Goal: Navigation & Orientation: Find specific page/section

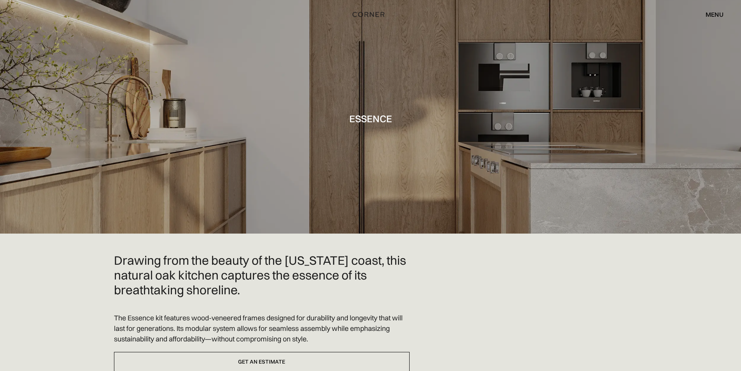
click at [716, 13] on div "menu" at bounding box center [714, 14] width 18 height 6
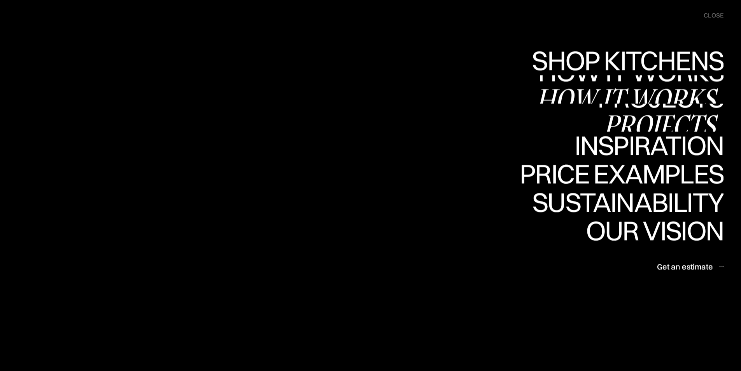
click at [620, 116] on div "Projects" at bounding box center [660, 124] width 126 height 27
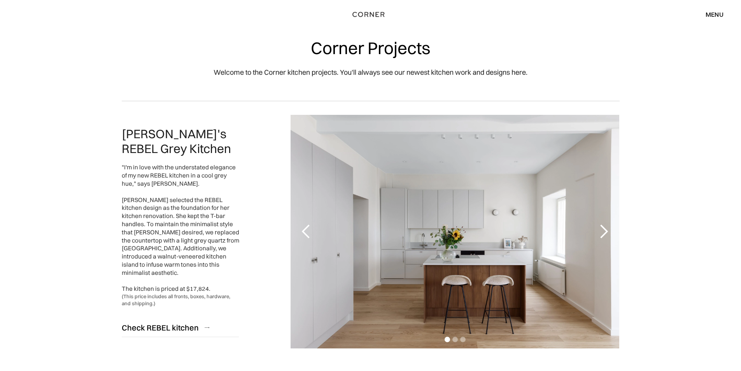
scroll to position [39, 0]
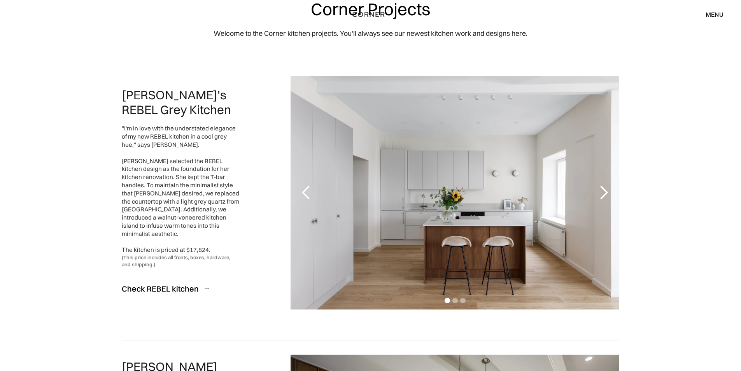
click at [610, 193] on div "next slide" at bounding box center [604, 193] width 16 height 16
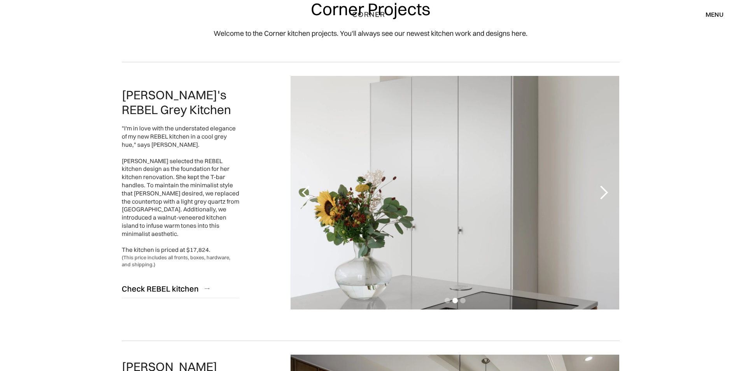
click at [610, 193] on div "next slide" at bounding box center [604, 193] width 16 height 16
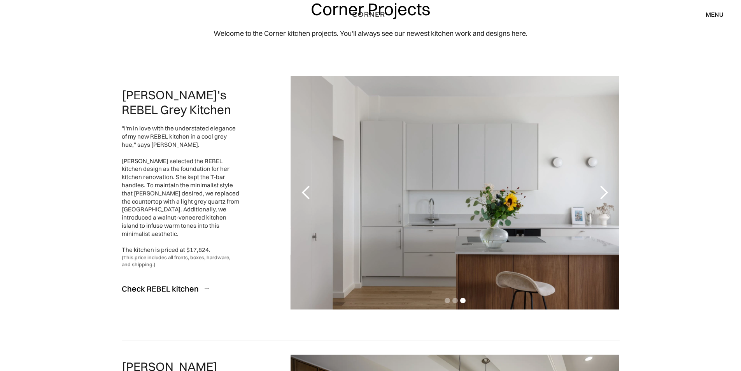
click at [610, 193] on div "next slide" at bounding box center [604, 193] width 16 height 16
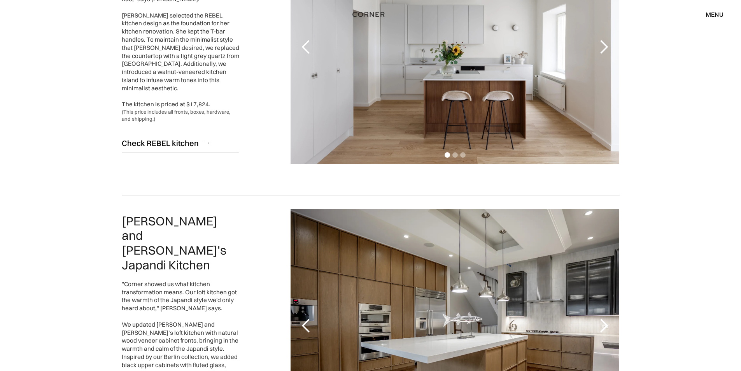
scroll to position [0, 0]
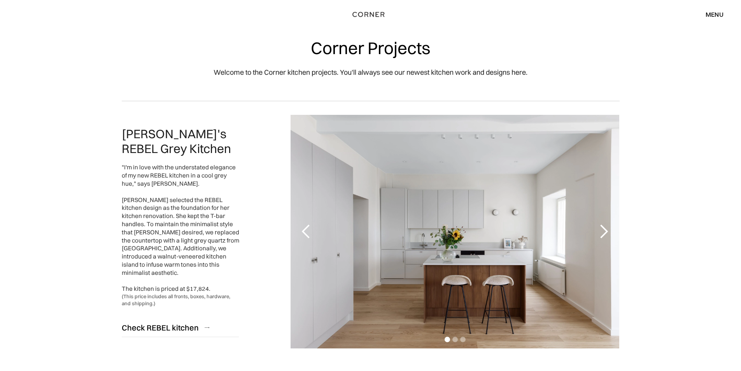
click at [703, 16] on div "menu close" at bounding box center [711, 14] width 26 height 13
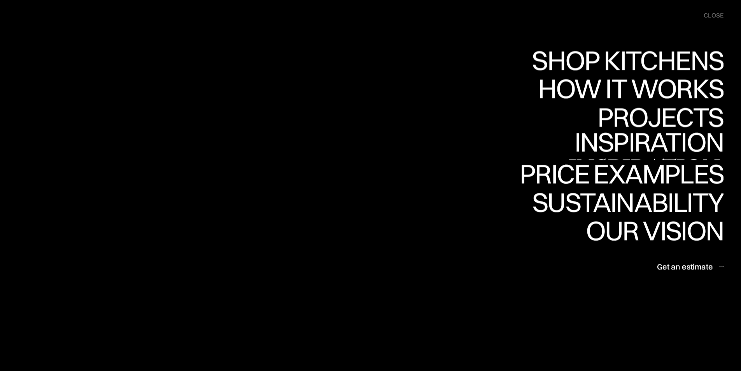
click at [664, 156] on div "Inspiration" at bounding box center [643, 169] width 160 height 27
